Goal: Transaction & Acquisition: Purchase product/service

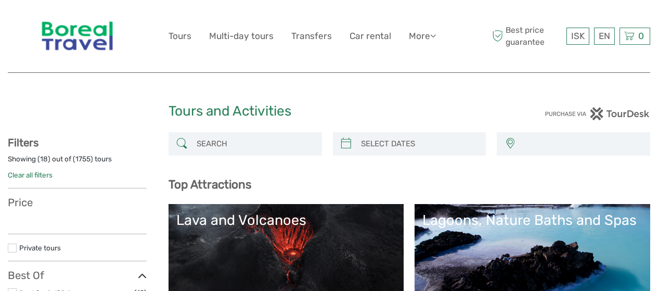
select select
click at [256, 140] on input "search" at bounding box center [254, 144] width 124 height 18
type input "blu"
select select
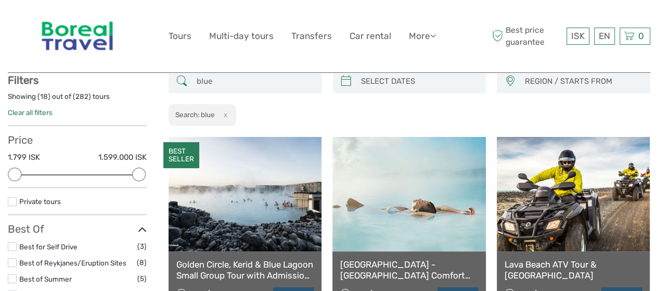
scroll to position [59, 0]
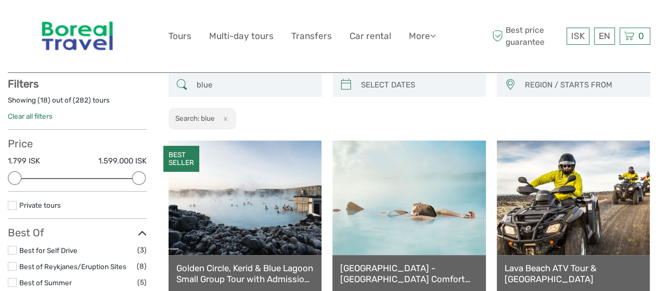
click at [240, 78] on input "blue" at bounding box center [254, 85] width 124 height 18
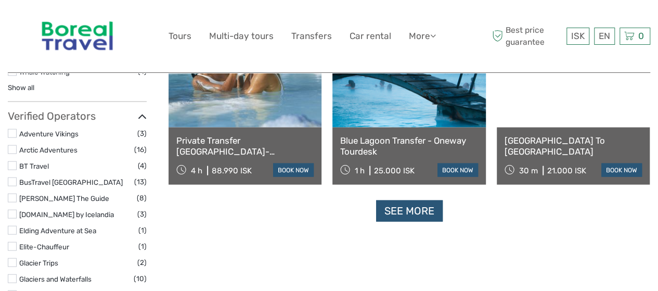
scroll to position [1202, 0]
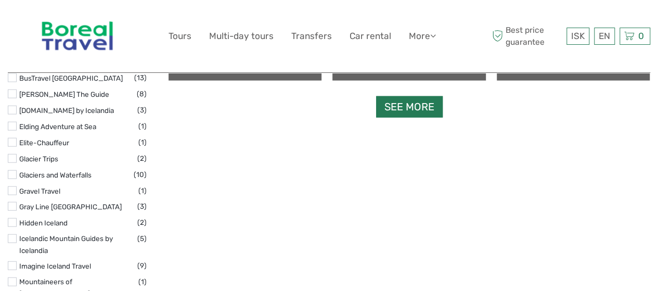
type input "blue lagoon"
click at [399, 114] on link "See more" at bounding box center [409, 106] width 67 height 21
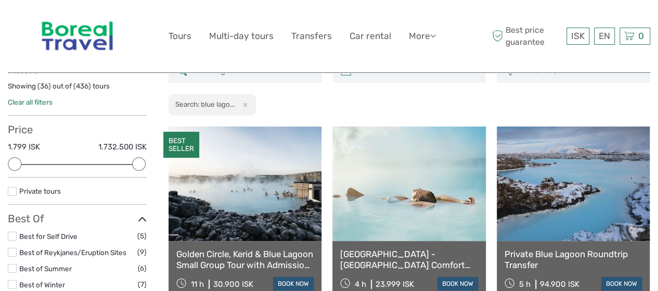
scroll to position [111, 0]
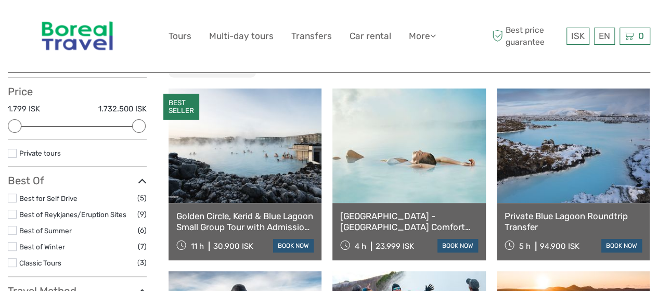
click at [65, 35] on img at bounding box center [77, 36] width 85 height 57
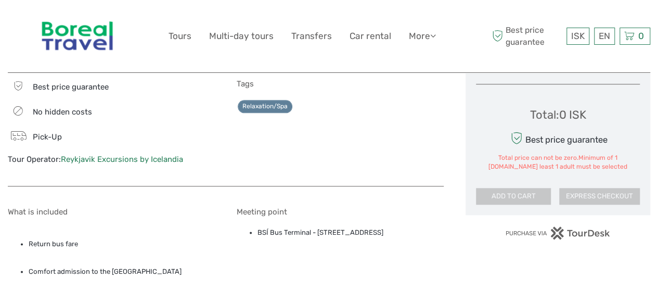
scroll to position [520, 0]
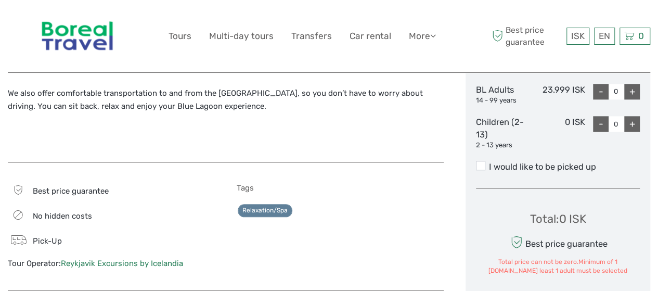
click at [517, 172] on label "I would like to be picked up" at bounding box center [558, 167] width 164 height 12
click at [489, 163] on input "I would like to be picked up" at bounding box center [489, 163] width 0 height 0
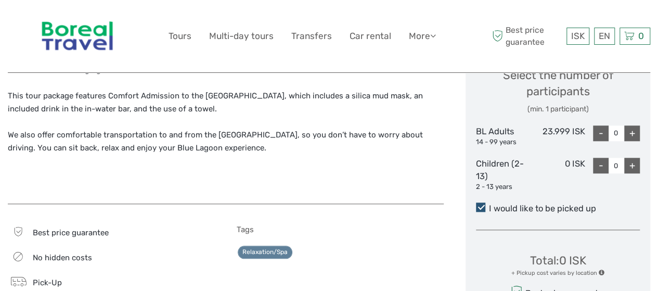
scroll to position [468, 0]
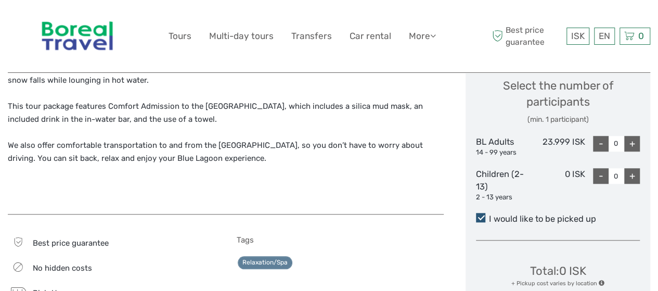
click at [633, 146] on div "+" at bounding box center [632, 144] width 16 height 16
click at [634, 148] on div "+" at bounding box center [632, 144] width 16 height 16
type input "2"
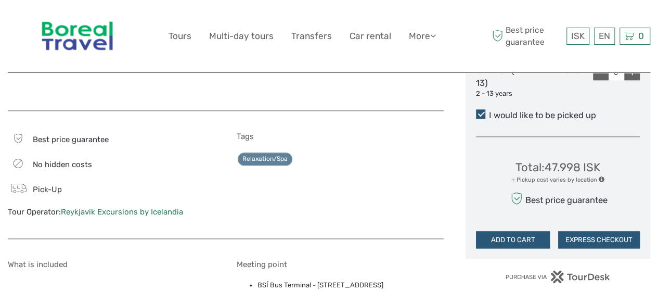
scroll to position [572, 0]
click at [581, 241] on button "EXPRESS CHECKOUT" at bounding box center [599, 239] width 82 height 18
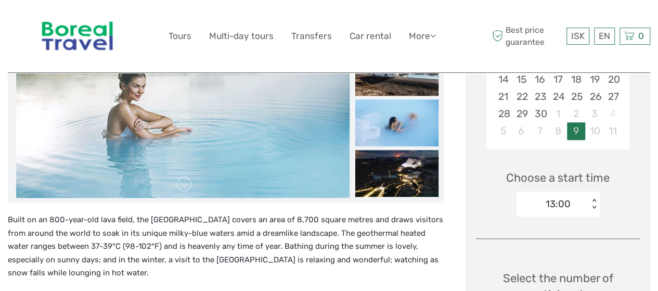
scroll to position [260, 0]
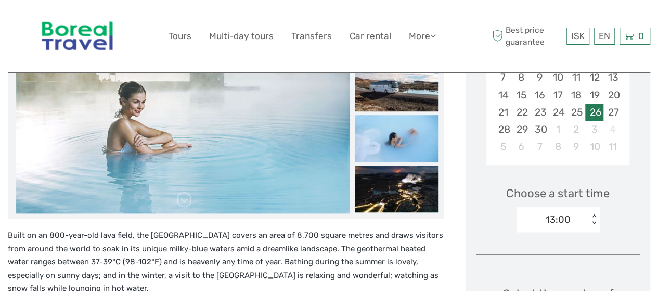
click at [595, 108] on div "26" at bounding box center [594, 111] width 18 height 17
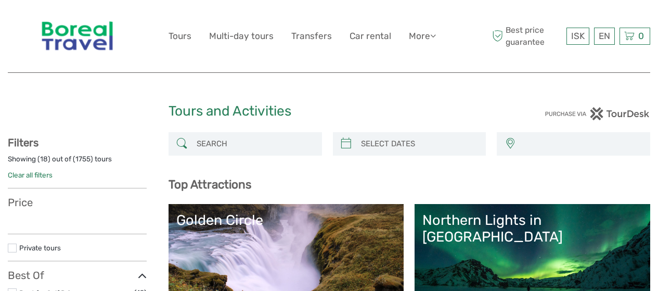
select select
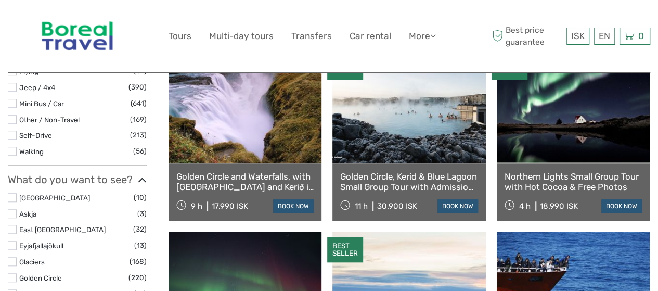
select select
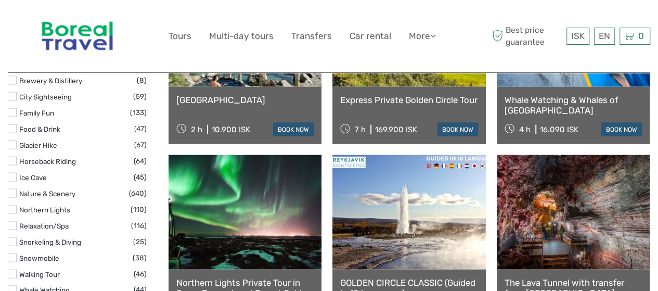
scroll to position [1108, 0]
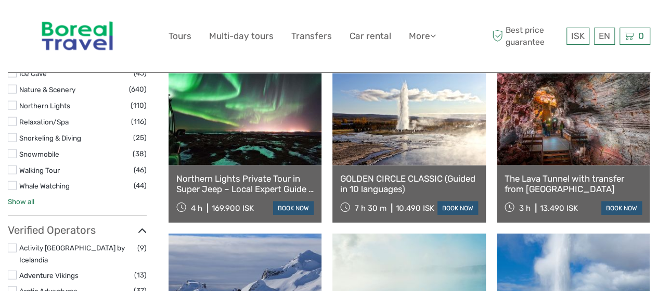
click at [22, 197] on link "Show all" at bounding box center [21, 201] width 27 height 8
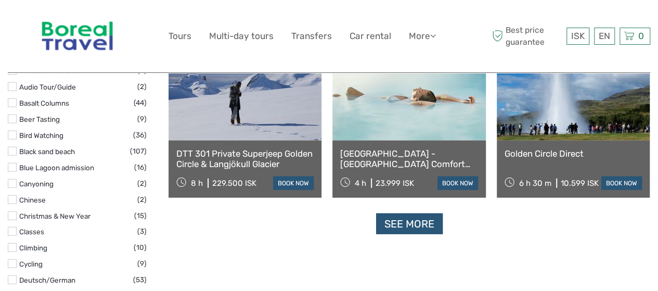
scroll to position [1316, 0]
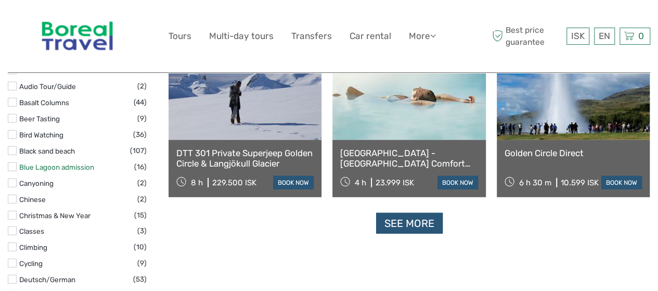
click at [50, 163] on link "Blue Lagoon admission" at bounding box center [56, 167] width 75 height 8
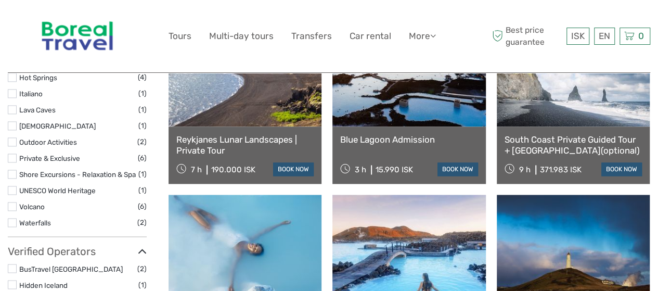
scroll to position [942, 0]
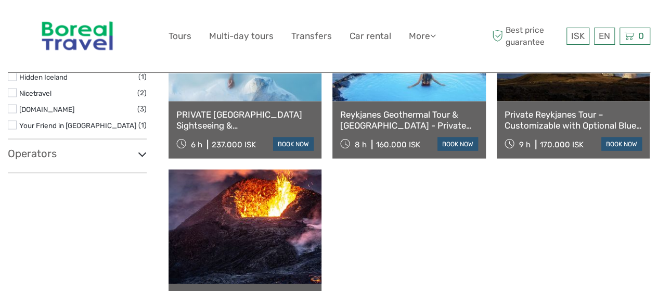
click at [70, 159] on div "Operators Blue Lagoon (1) EV Travel (2) Holiday Tours (1) Iceland Paradise Tour…" at bounding box center [77, 160] width 139 height 26
click at [138, 158] on icon at bounding box center [142, 154] width 9 height 14
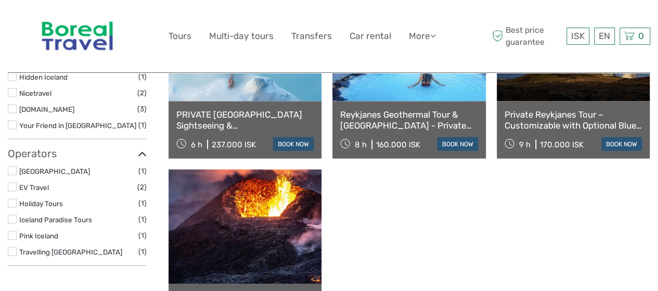
click at [62, 171] on label "[GEOGRAPHIC_DATA]" at bounding box center [78, 171] width 119 height 12
click at [0, 0] on input "checkbox" at bounding box center [0, 0] width 0 height 0
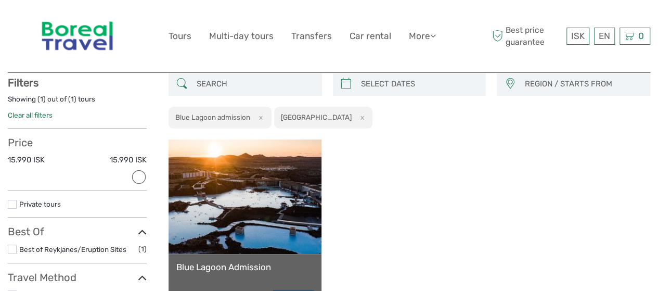
scroll to position [59, 0]
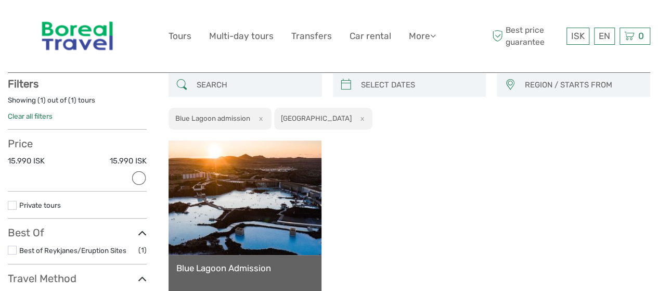
click at [359, 188] on div "Blue Lagoon Admission 3 h 15.990 ISK book now" at bounding box center [408, 226] width 481 height 172
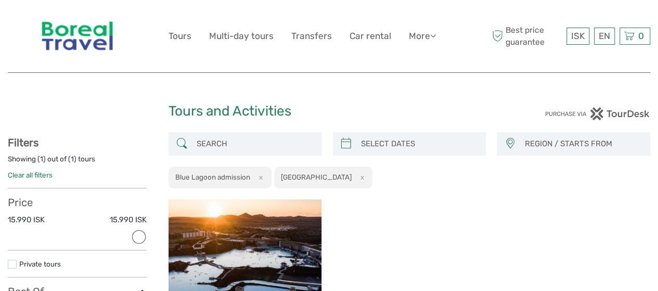
scroll to position [52, 0]
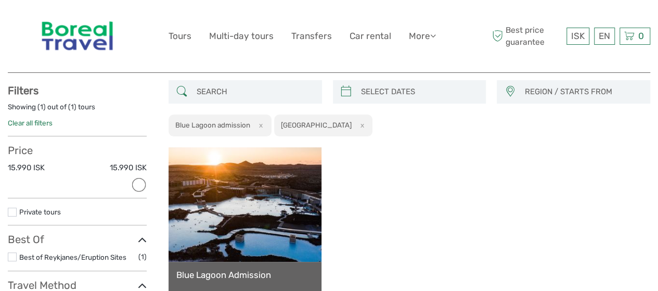
click at [260, 127] on button "x" at bounding box center [259, 125] width 14 height 11
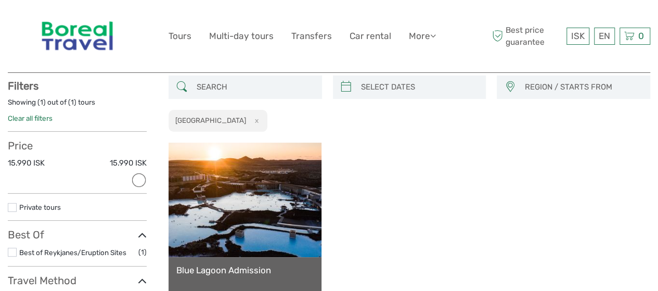
scroll to position [59, 0]
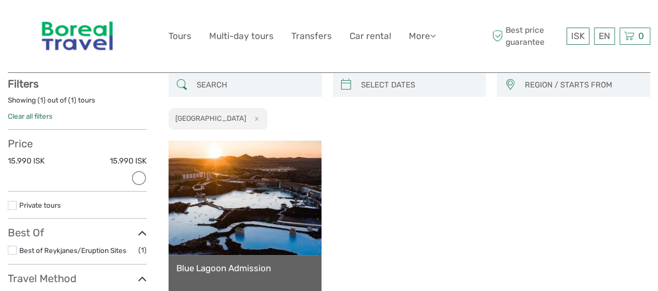
click at [83, 40] on img at bounding box center [77, 36] width 85 height 57
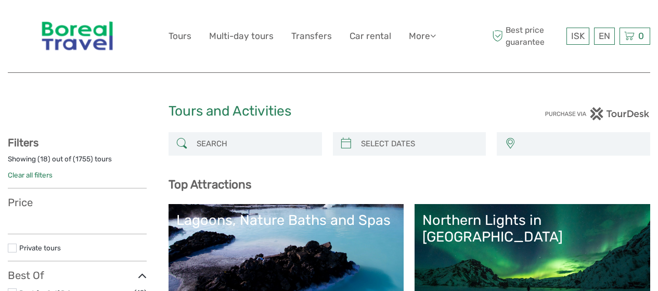
select select
click at [228, 149] on input "search" at bounding box center [254, 144] width 124 height 18
select select
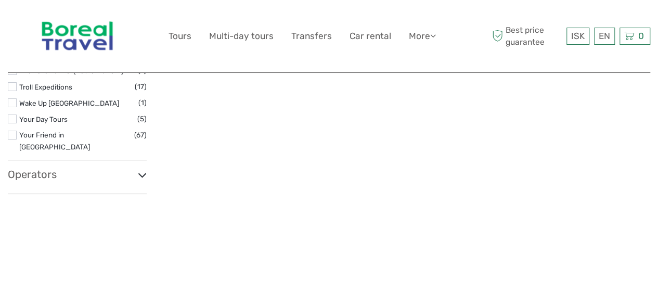
scroll to position [1871, 0]
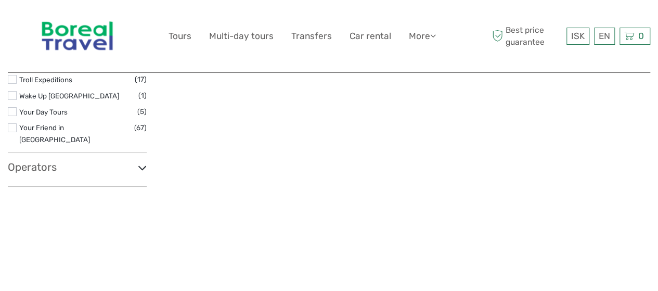
click at [70, 161] on div "Operators 1238 : The Battle of Iceland (1) 4x4 Adventures Iceland / Fjórhjólaæv…" at bounding box center [77, 174] width 139 height 26
click at [141, 161] on icon at bounding box center [142, 168] width 9 height 14
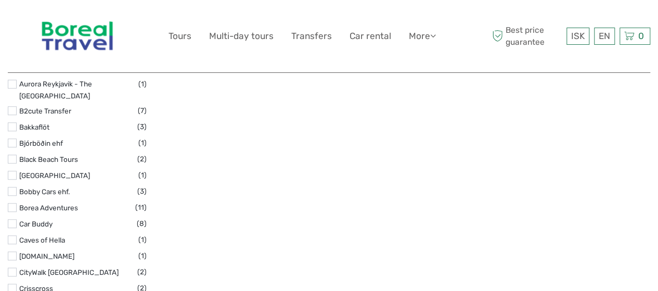
scroll to position [2391, 0]
click at [62, 169] on label "Blue Lagoon" at bounding box center [78, 175] width 119 height 12
click at [0, 0] on input "checkbox" at bounding box center [0, 0] width 0 height 0
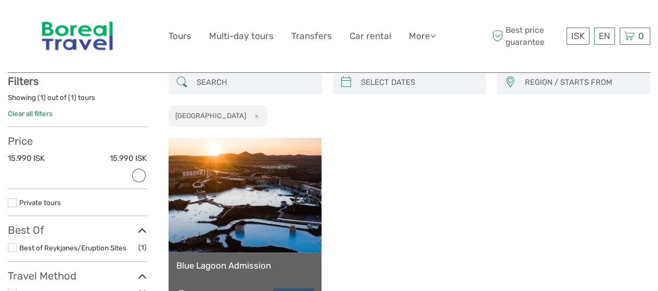
scroll to position [59, 0]
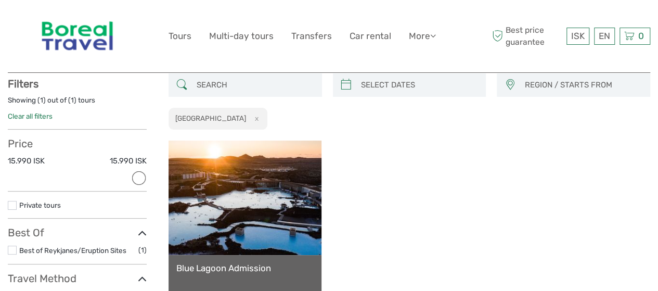
click at [247, 115] on button "x" at bounding box center [254, 118] width 14 height 11
click at [247, 116] on button "x" at bounding box center [254, 118] width 14 height 11
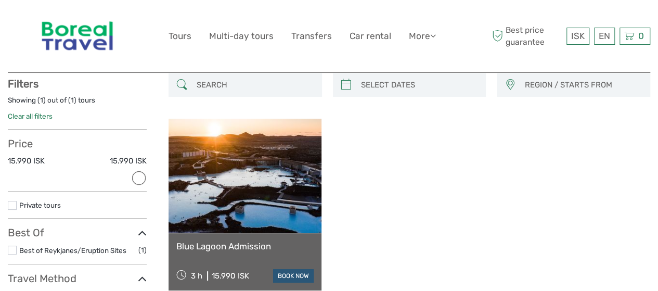
click at [228, 93] on input "search" at bounding box center [254, 85] width 124 height 18
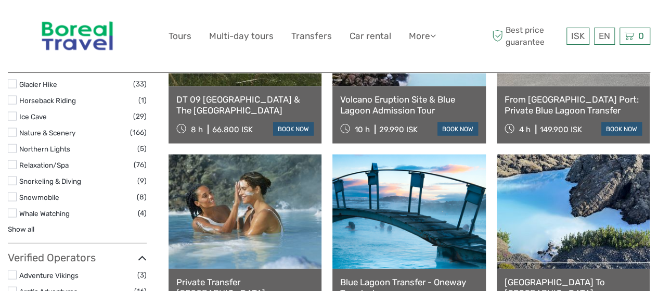
scroll to position [1046, 0]
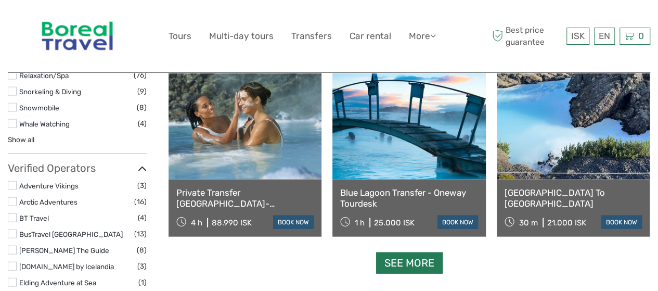
type input "blue lagoon"
click at [412, 267] on link "See more" at bounding box center [409, 262] width 67 height 21
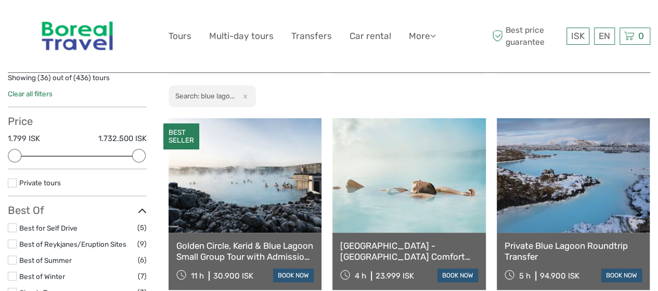
scroll to position [0, 0]
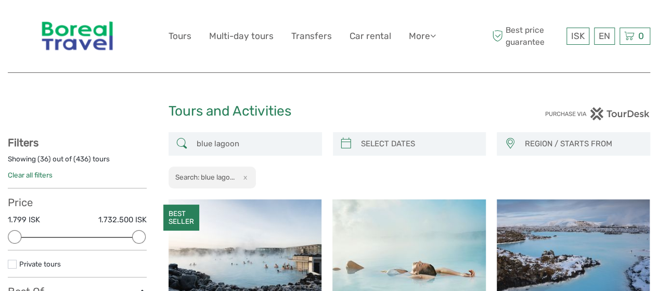
click at [72, 32] on img at bounding box center [77, 36] width 85 height 57
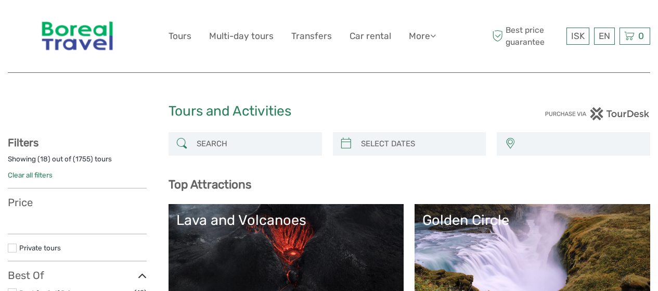
select select
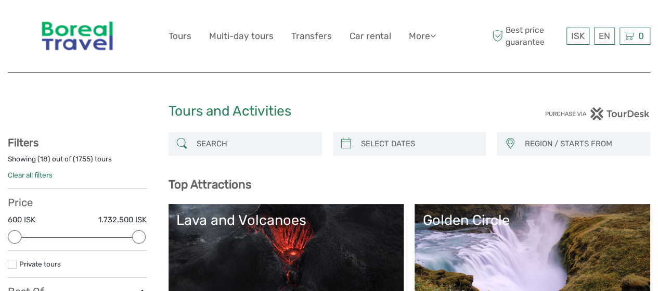
click at [248, 151] on input "search" at bounding box center [254, 144] width 124 height 18
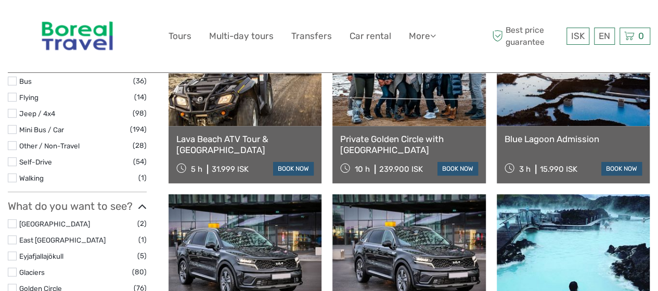
scroll to position [371, 0]
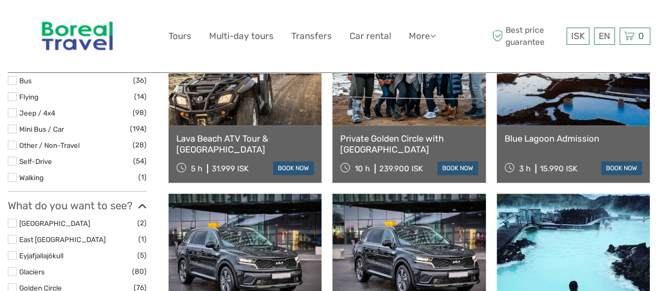
type input "blue lagoon"
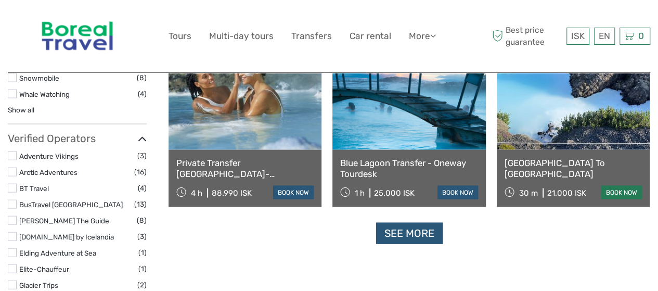
scroll to position [1098, 0]
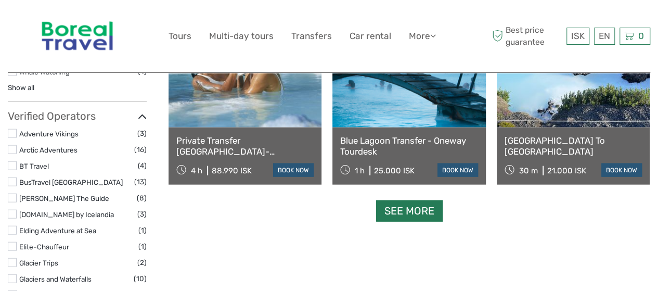
click at [391, 207] on link "See more" at bounding box center [409, 210] width 67 height 21
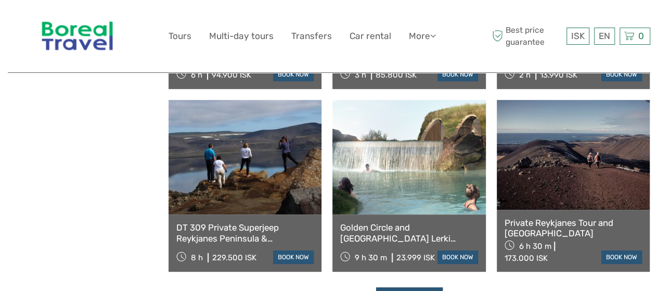
scroll to position [2138, 0]
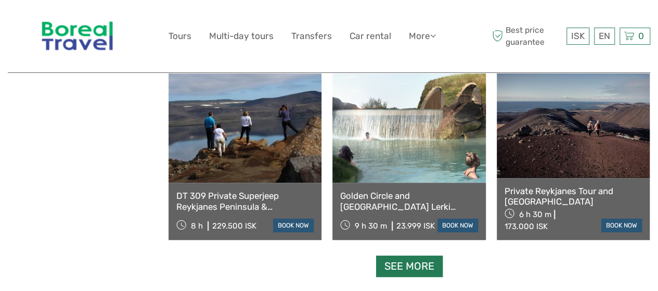
click at [412, 274] on link "See more" at bounding box center [409, 265] width 67 height 21
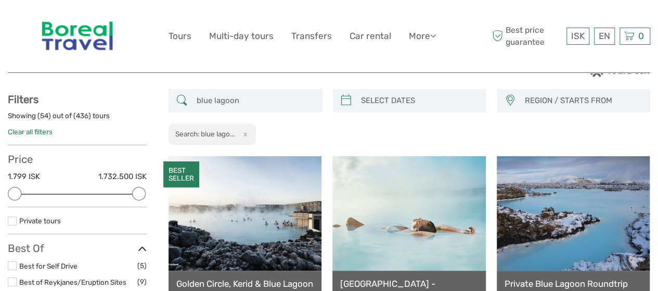
scroll to position [0, 0]
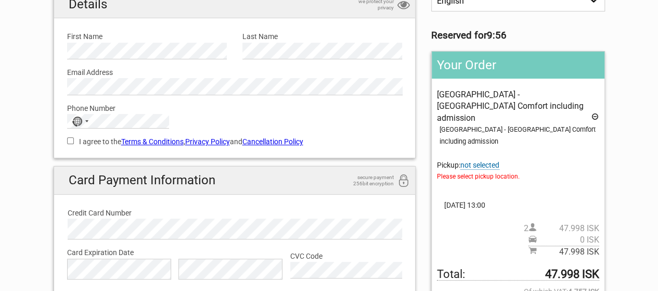
scroll to position [104, 0]
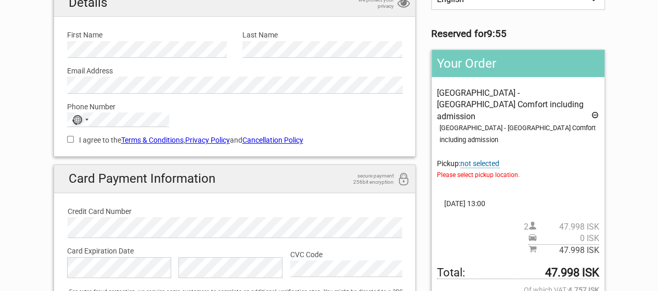
click at [482, 159] on span "not selected" at bounding box center [479, 163] width 39 height 9
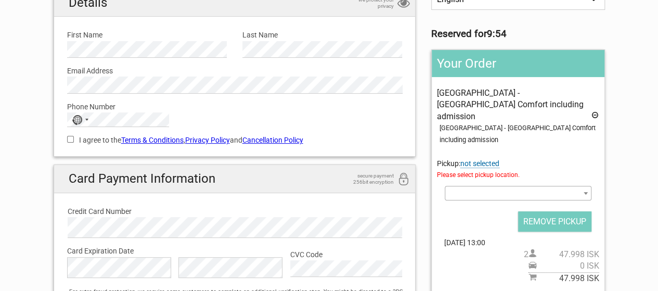
click at [520, 186] on span at bounding box center [517, 193] width 146 height 15
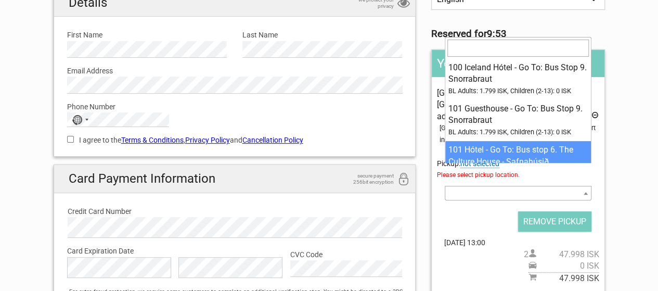
select select "1093072"
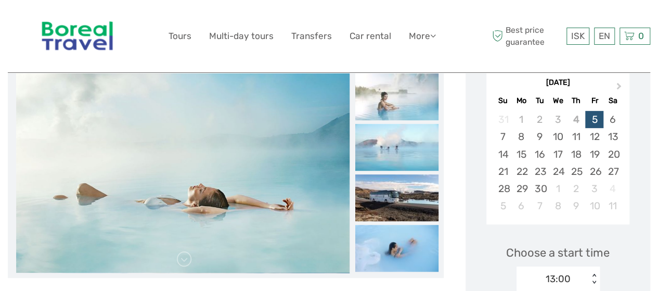
scroll to position [180, 0]
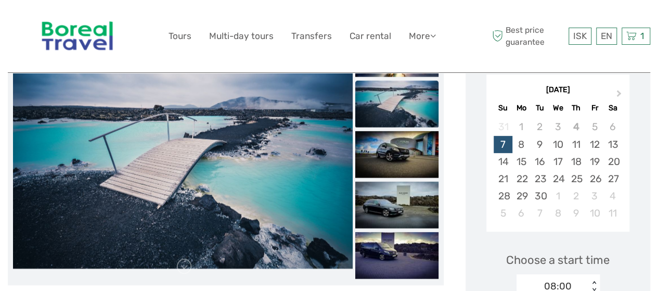
scroll to position [156, 0]
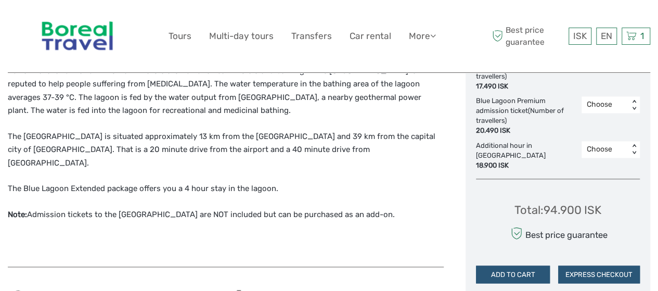
scroll to position [780, 0]
